Goal: Navigation & Orientation: Go to known website

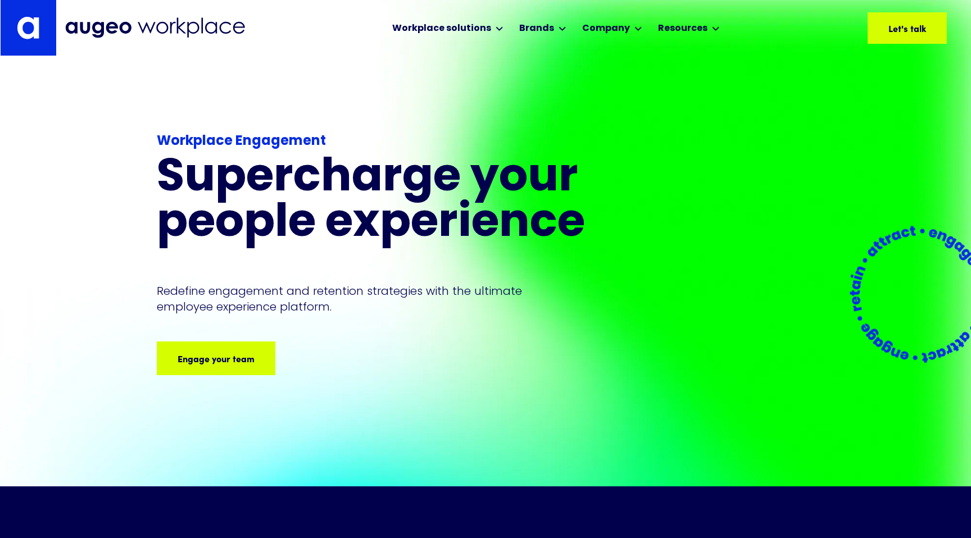
click at [609, 152] on div "Workplace Engagement Supercharge your people experience Redefine engagement and…" at bounding box center [400, 253] width 486 height 244
